Goal: Information Seeking & Learning: Learn about a topic

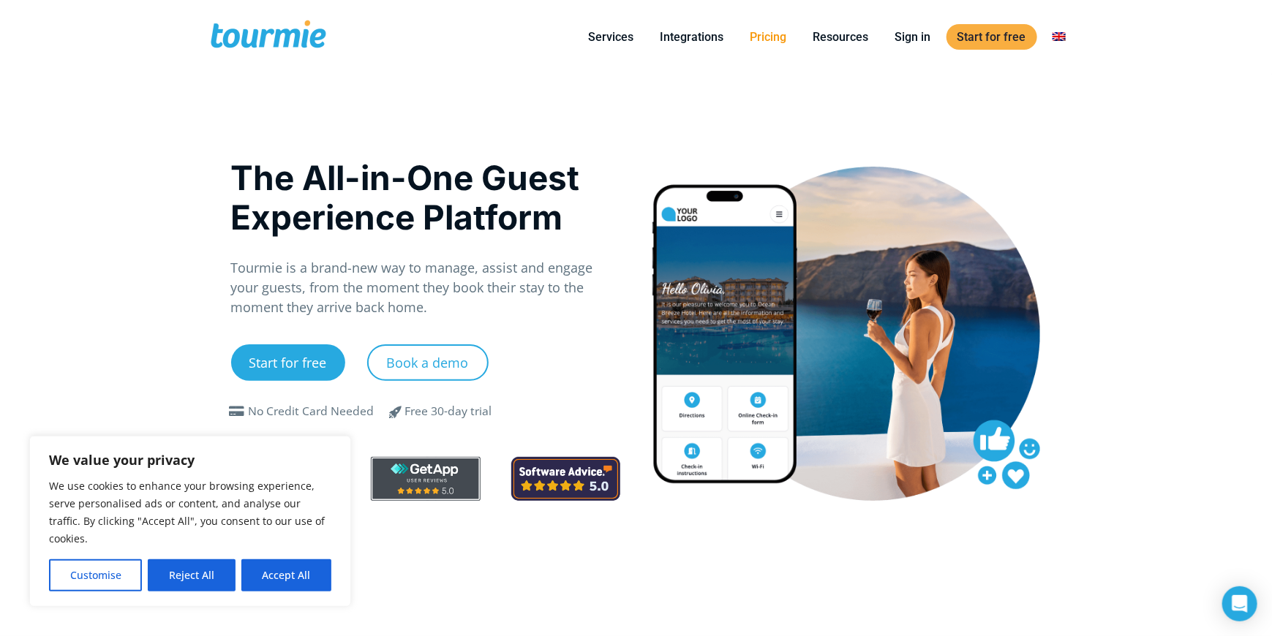
click at [785, 37] on link "Pricing" at bounding box center [768, 37] width 59 height 18
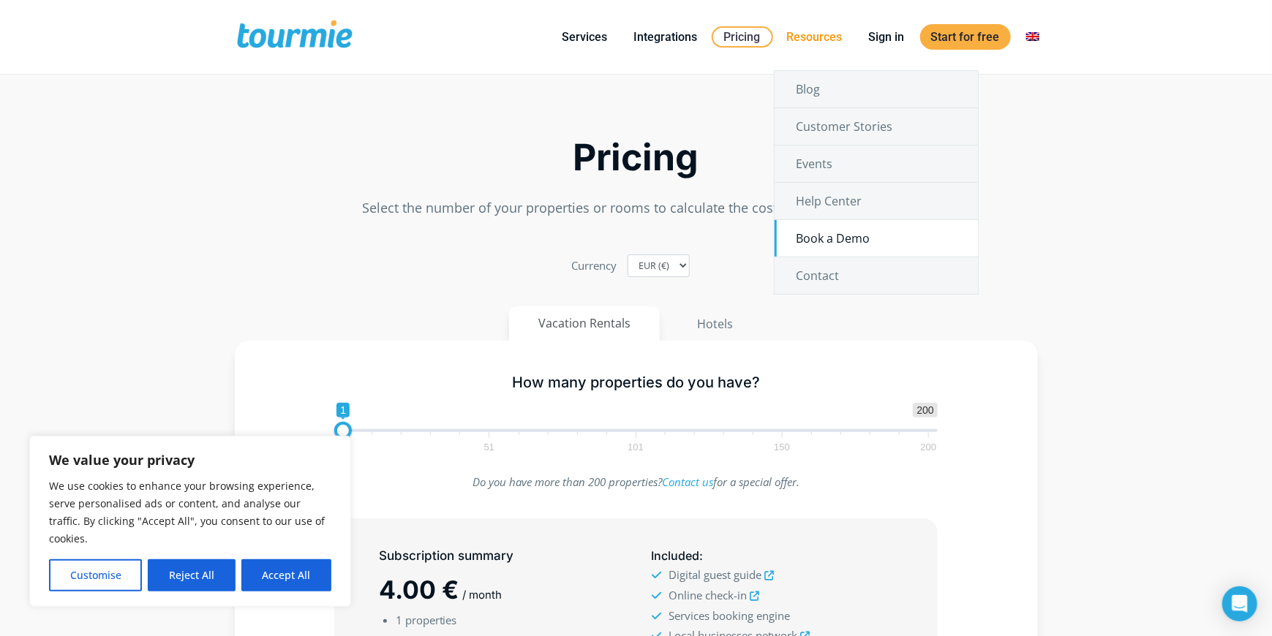
click at [868, 247] on link "Book a Demo" at bounding box center [876, 238] width 203 height 37
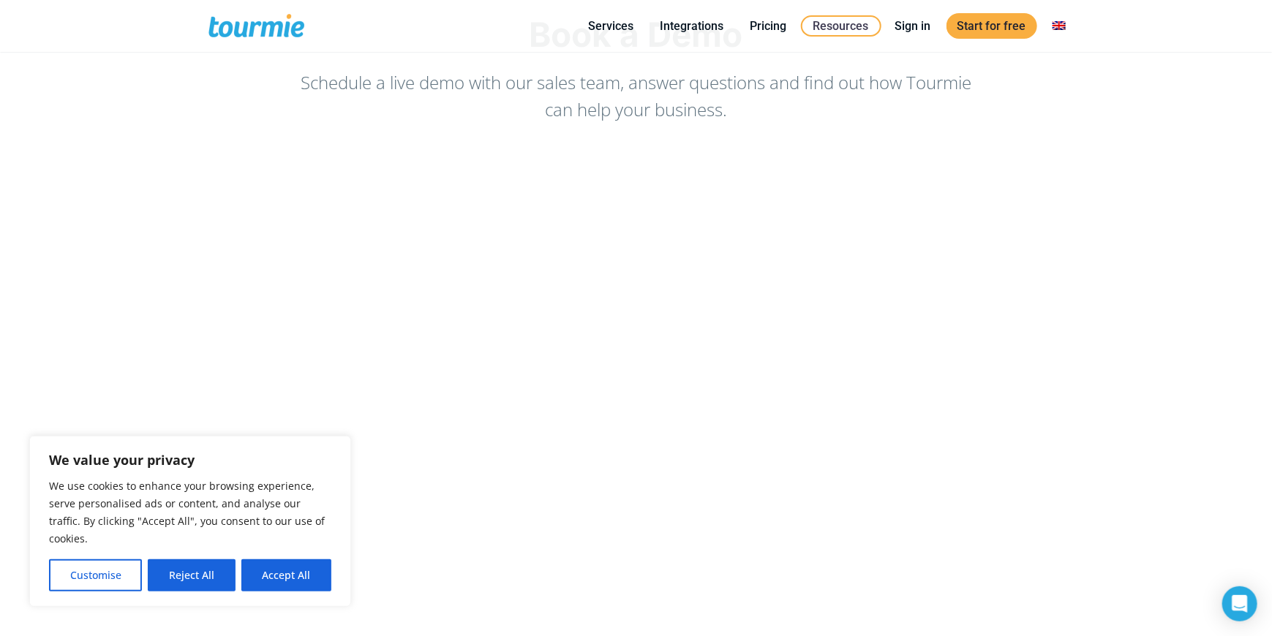
scroll to position [146, 0]
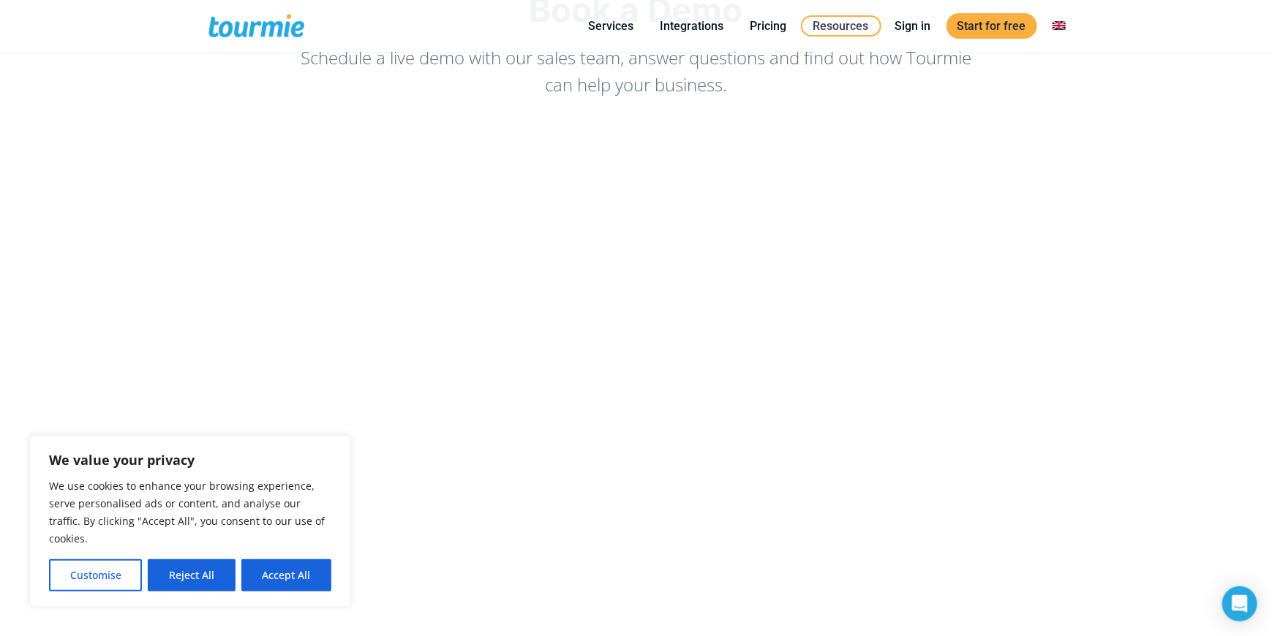
click at [168, 571] on button "Reject All" at bounding box center [191, 576] width 87 height 32
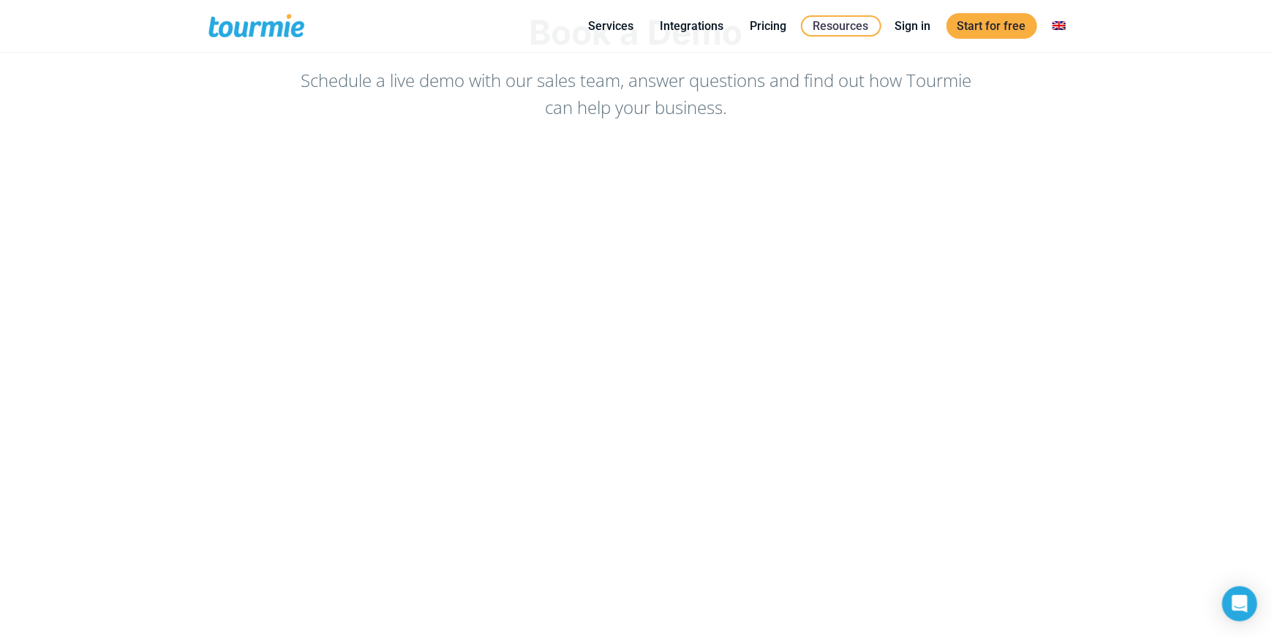
scroll to position [0, 0]
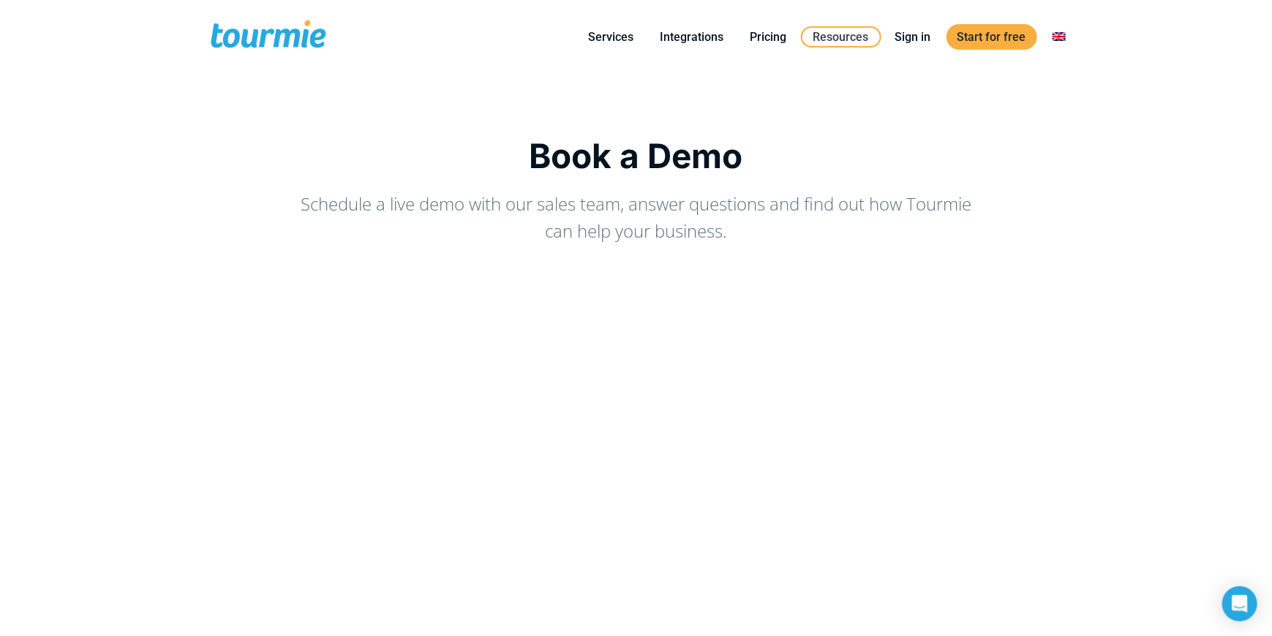
click at [232, 29] on span at bounding box center [268, 37] width 120 height 34
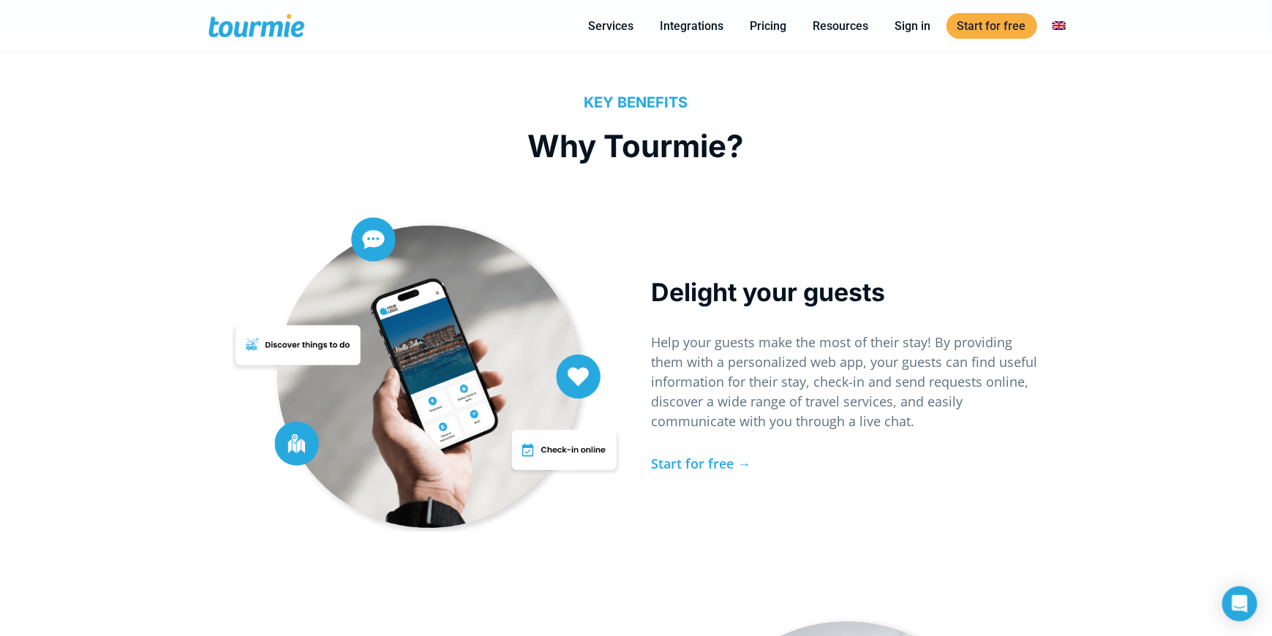
scroll to position [2888, 0]
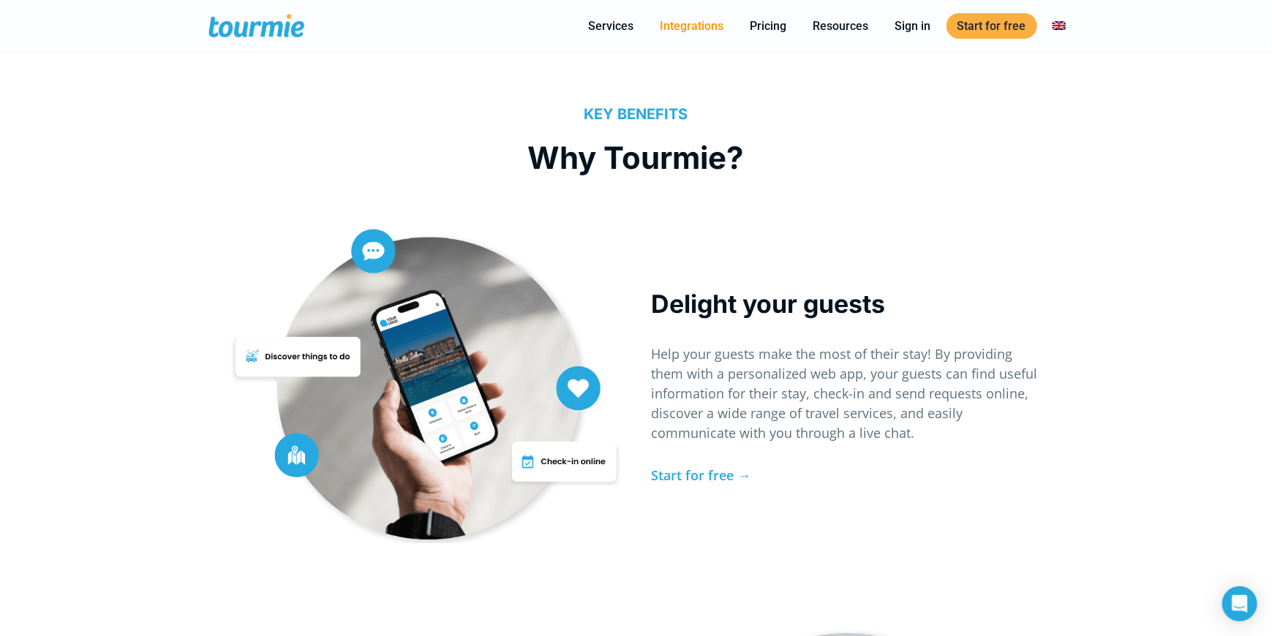
click at [688, 27] on link "Integrations" at bounding box center [692, 26] width 86 height 18
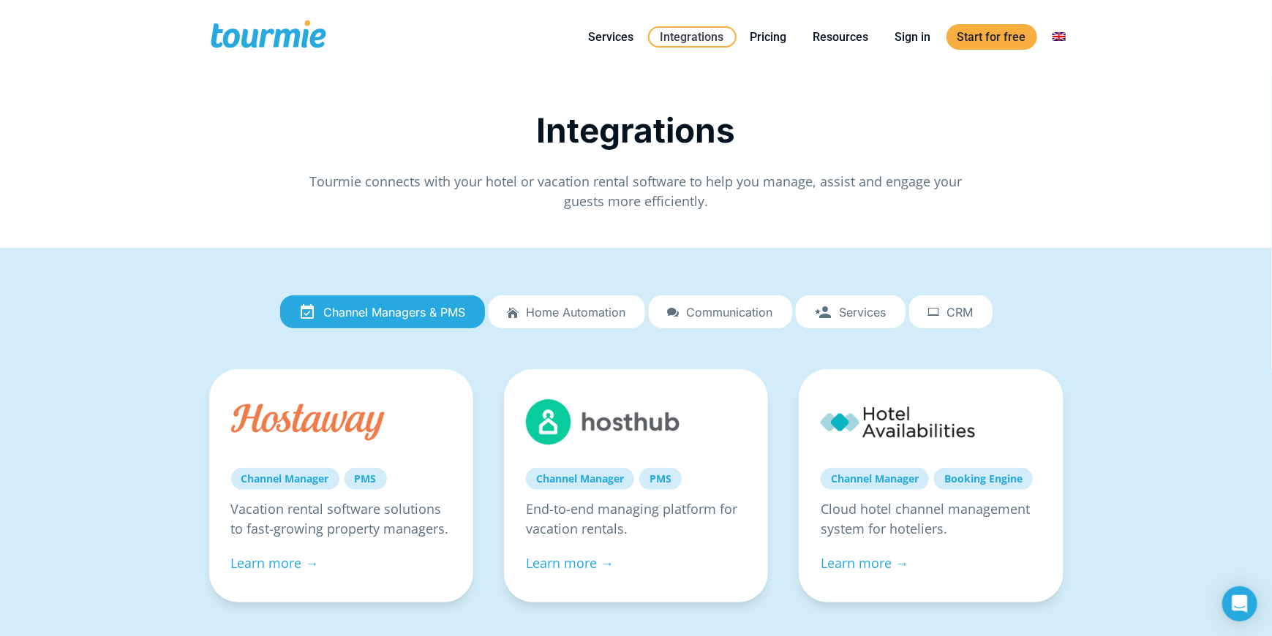
click at [590, 319] on link "Home automation" at bounding box center [567, 312] width 157 height 34
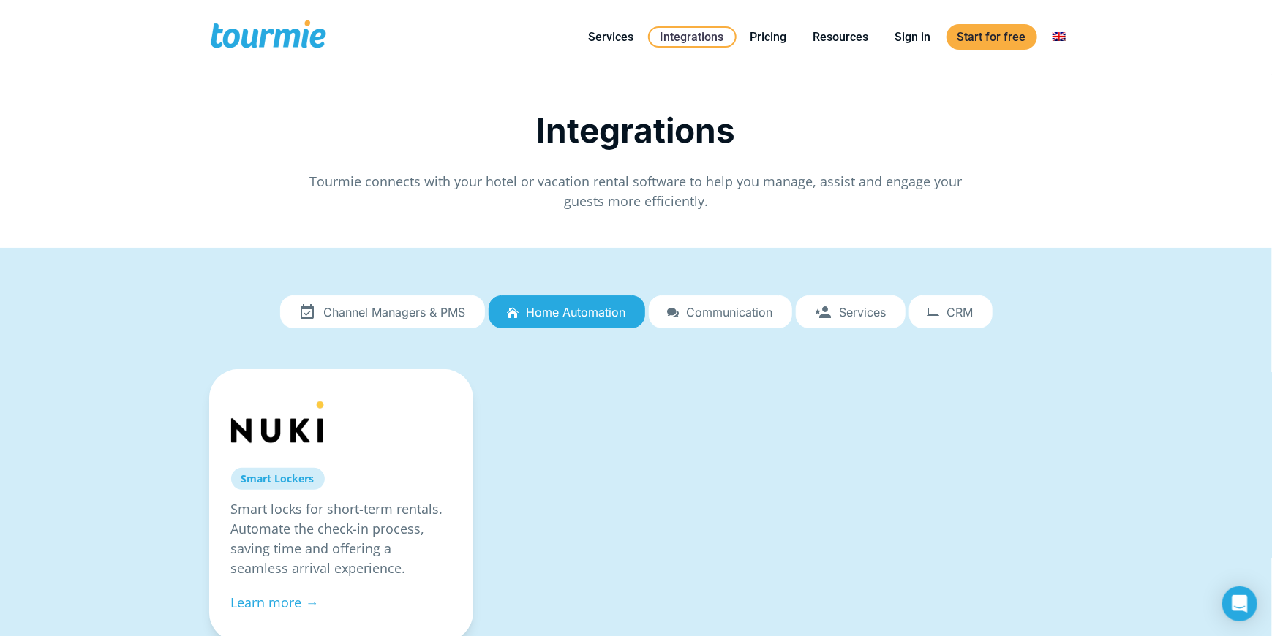
click at [705, 314] on span "Communication" at bounding box center [730, 312] width 86 height 13
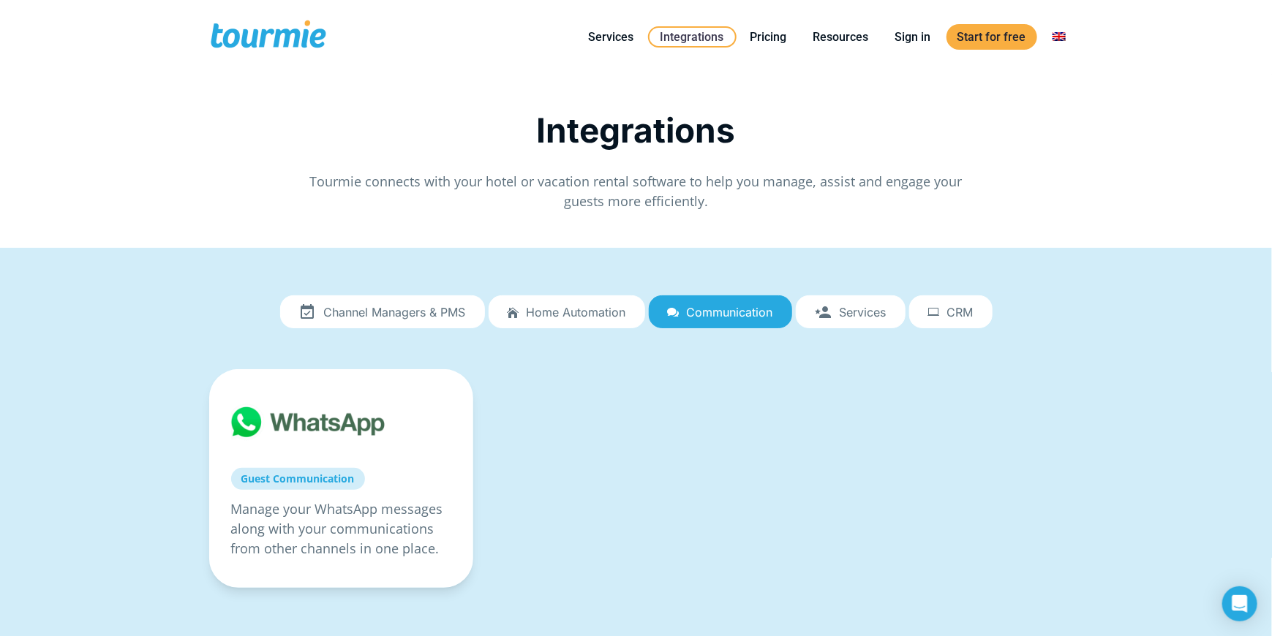
click at [873, 309] on span "Services" at bounding box center [863, 312] width 47 height 13
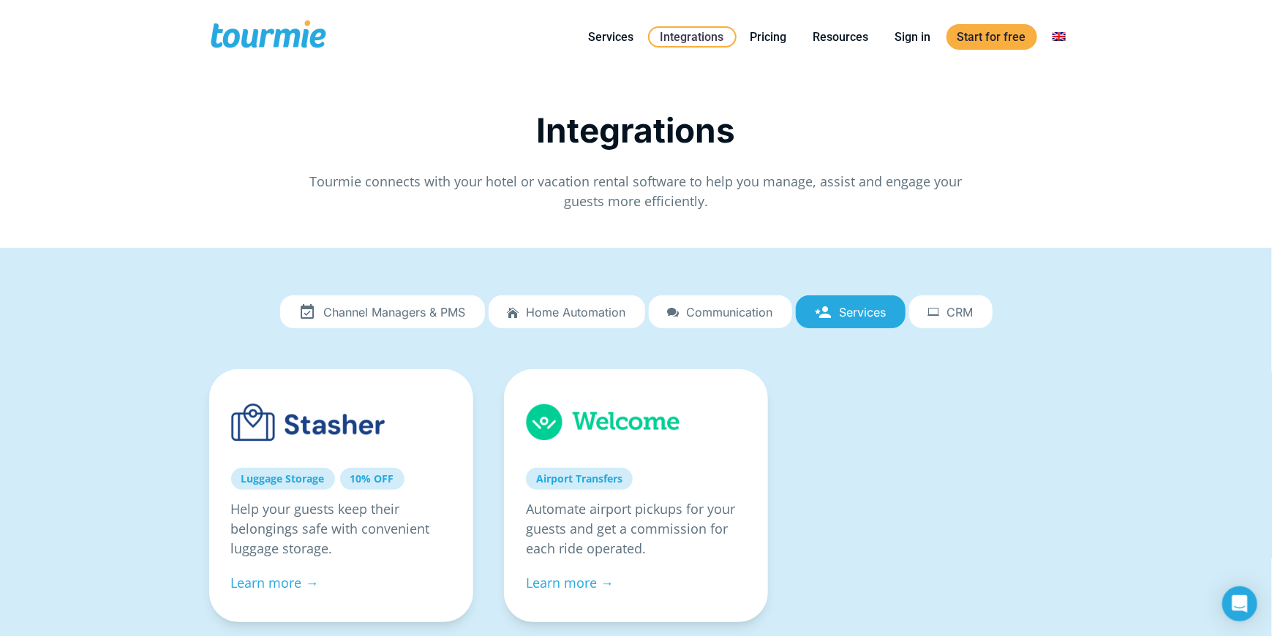
click at [966, 319] on link "CRM" at bounding box center [950, 312] width 83 height 34
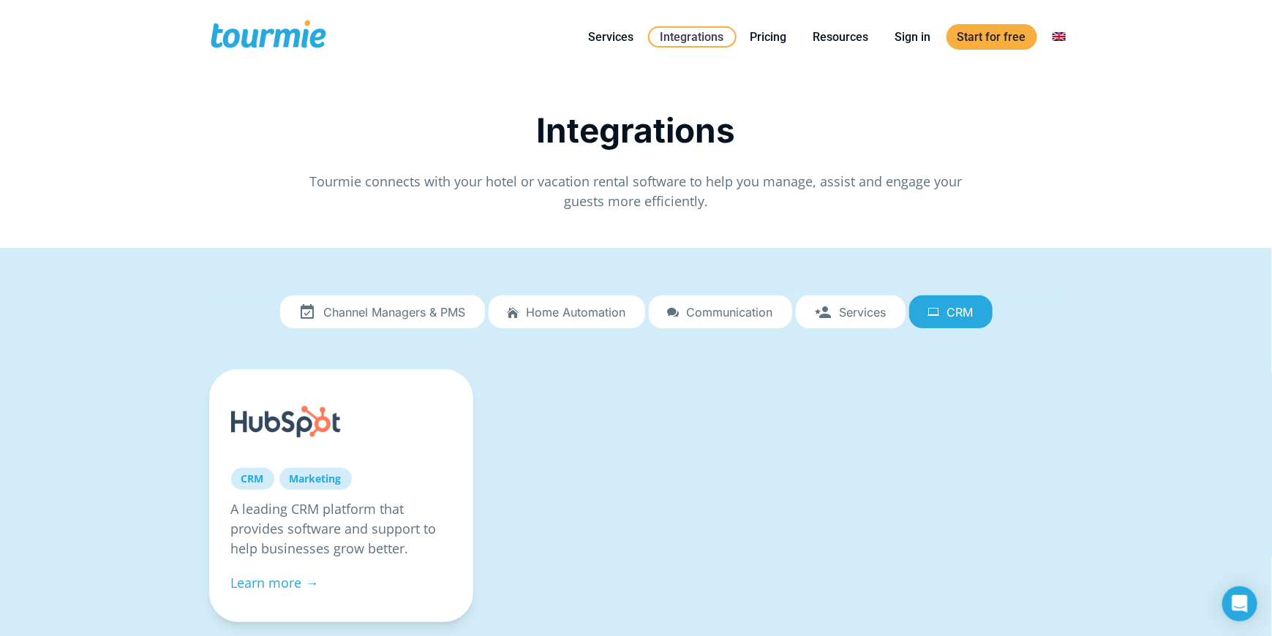
click at [407, 303] on link "Channel Managers & PMS" at bounding box center [382, 312] width 205 height 34
